Goal: Check status: Check status

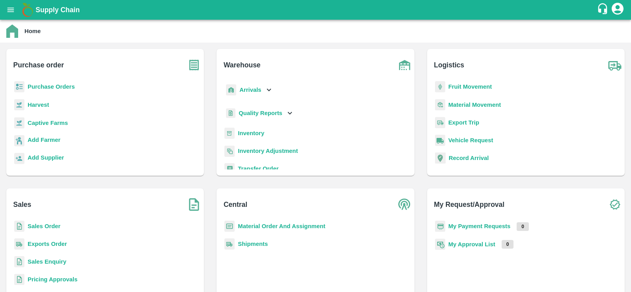
click at [44, 90] on b "Purchase Orders" at bounding box center [51, 87] width 47 height 6
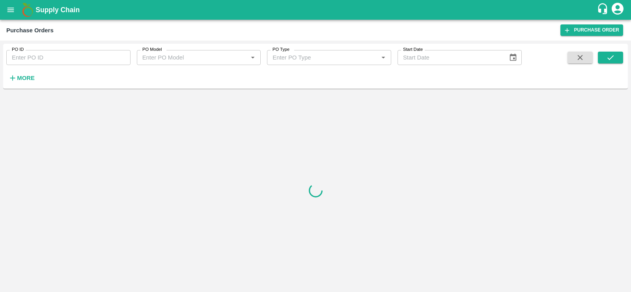
click at [54, 53] on input "PO ID" at bounding box center [68, 57] width 124 height 15
paste input "90924"
type input "90924"
click at [604, 57] on button "submit" at bounding box center [610, 58] width 25 height 12
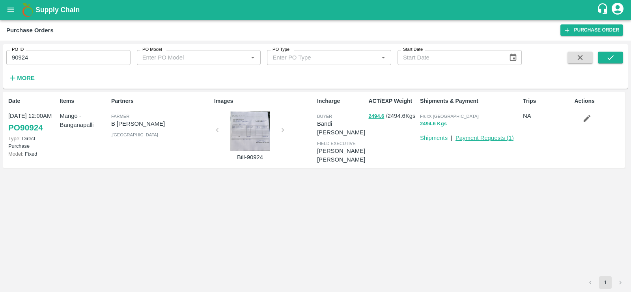
click at [486, 139] on link "Payment Requests ( 1 )" at bounding box center [484, 138] width 58 height 6
